Goal: Communication & Community: Ask a question

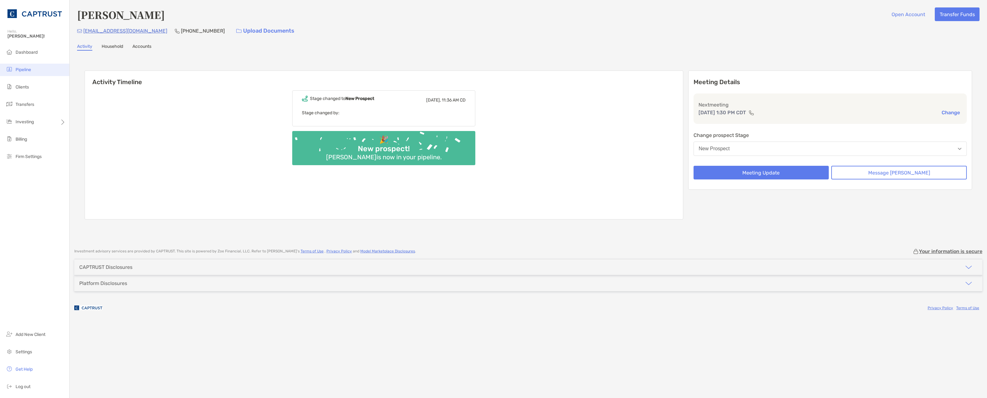
click at [25, 70] on span "Pipeline" at bounding box center [24, 69] width 16 height 5
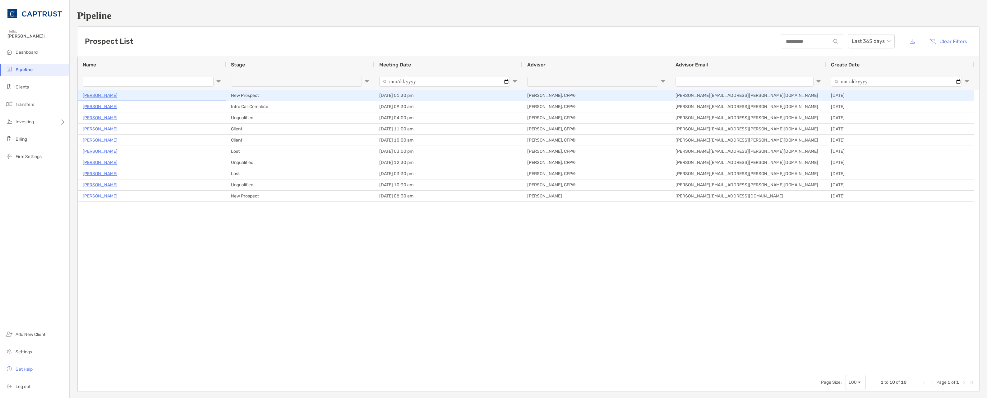
click at [102, 95] on p "[PERSON_NAME]" at bounding box center [100, 96] width 35 height 8
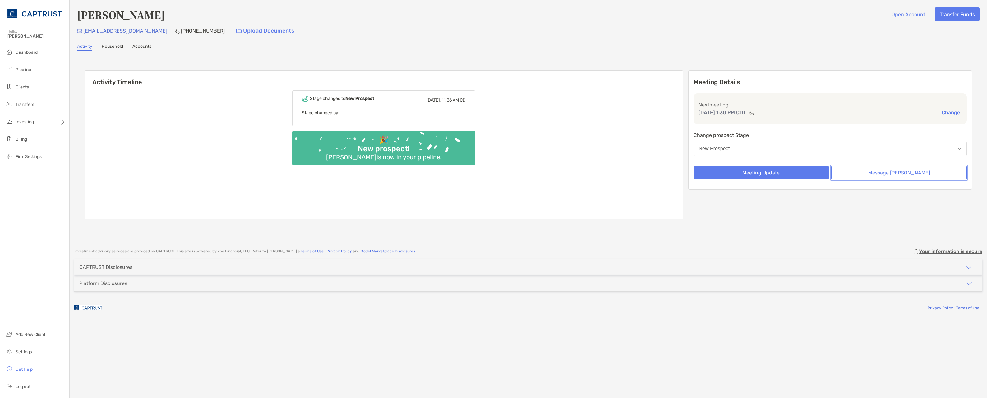
click at [880, 172] on button "Message Zoe" at bounding box center [899, 173] width 136 height 14
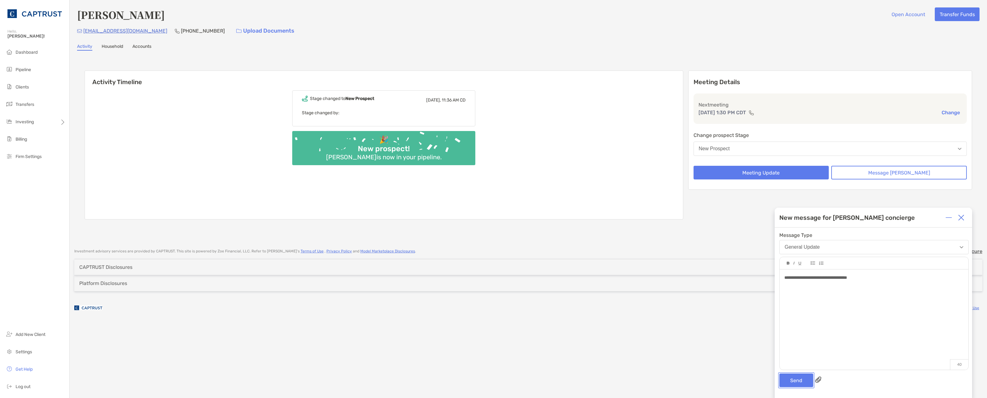
click at [799, 379] on button "Send" at bounding box center [796, 381] width 34 height 14
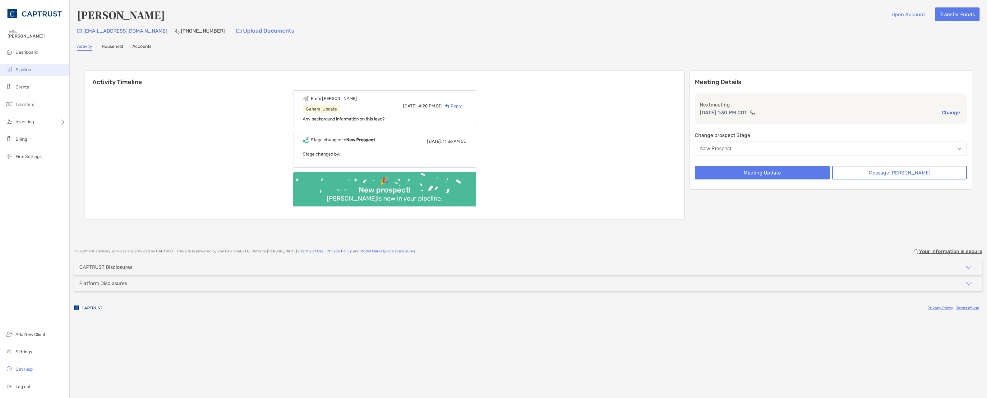
click at [17, 71] on span "Pipeline" at bounding box center [24, 69] width 16 height 5
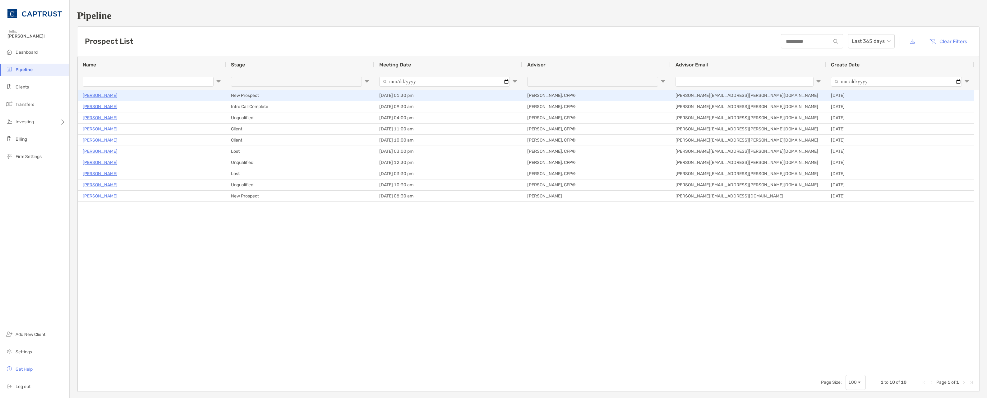
click at [97, 95] on p "[PERSON_NAME]" at bounding box center [100, 96] width 35 height 8
